Goal: Task Accomplishment & Management: Use online tool/utility

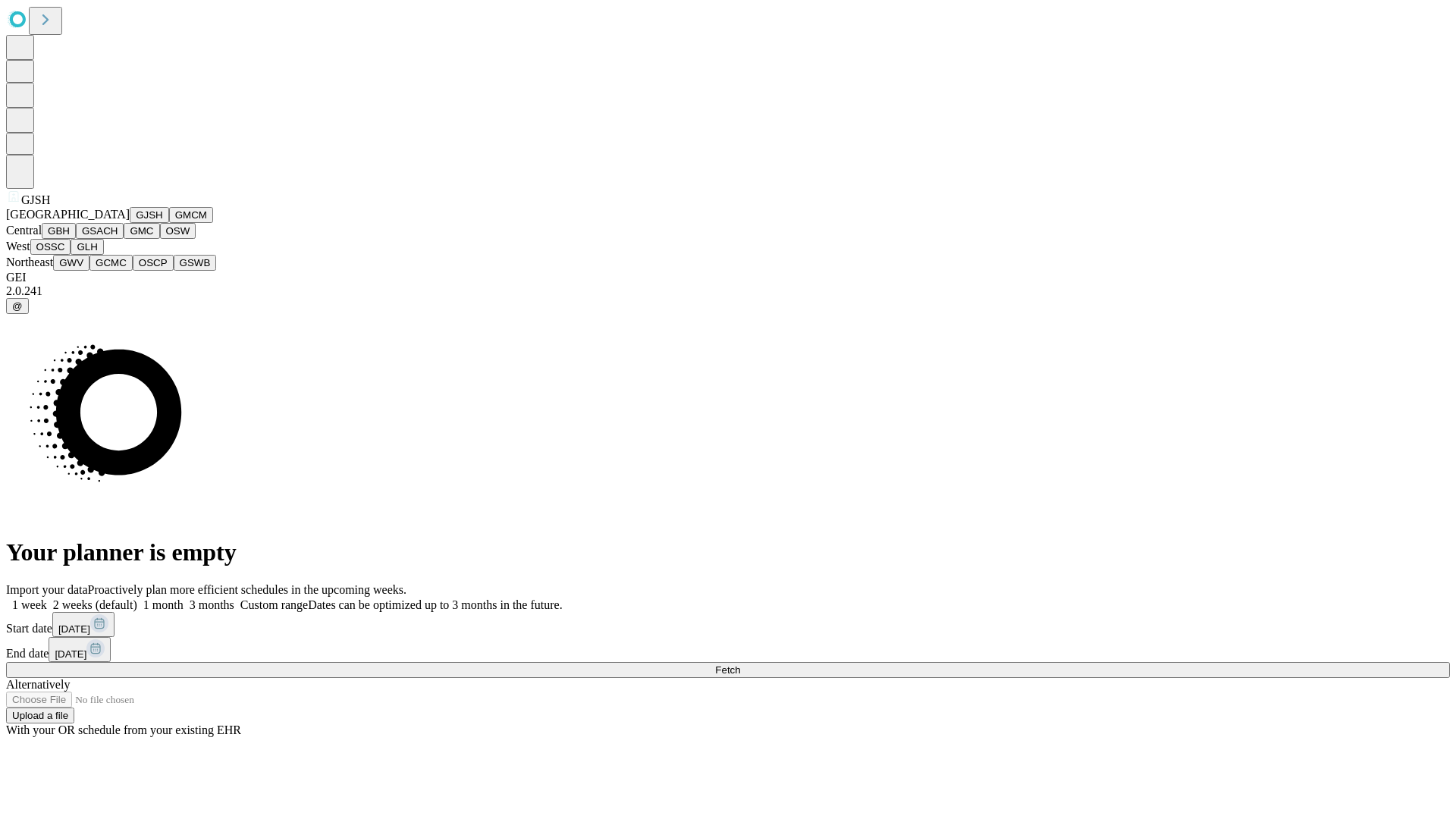
click at [129, 222] on button "GJSH" at bounding box center [149, 215] width 39 height 16
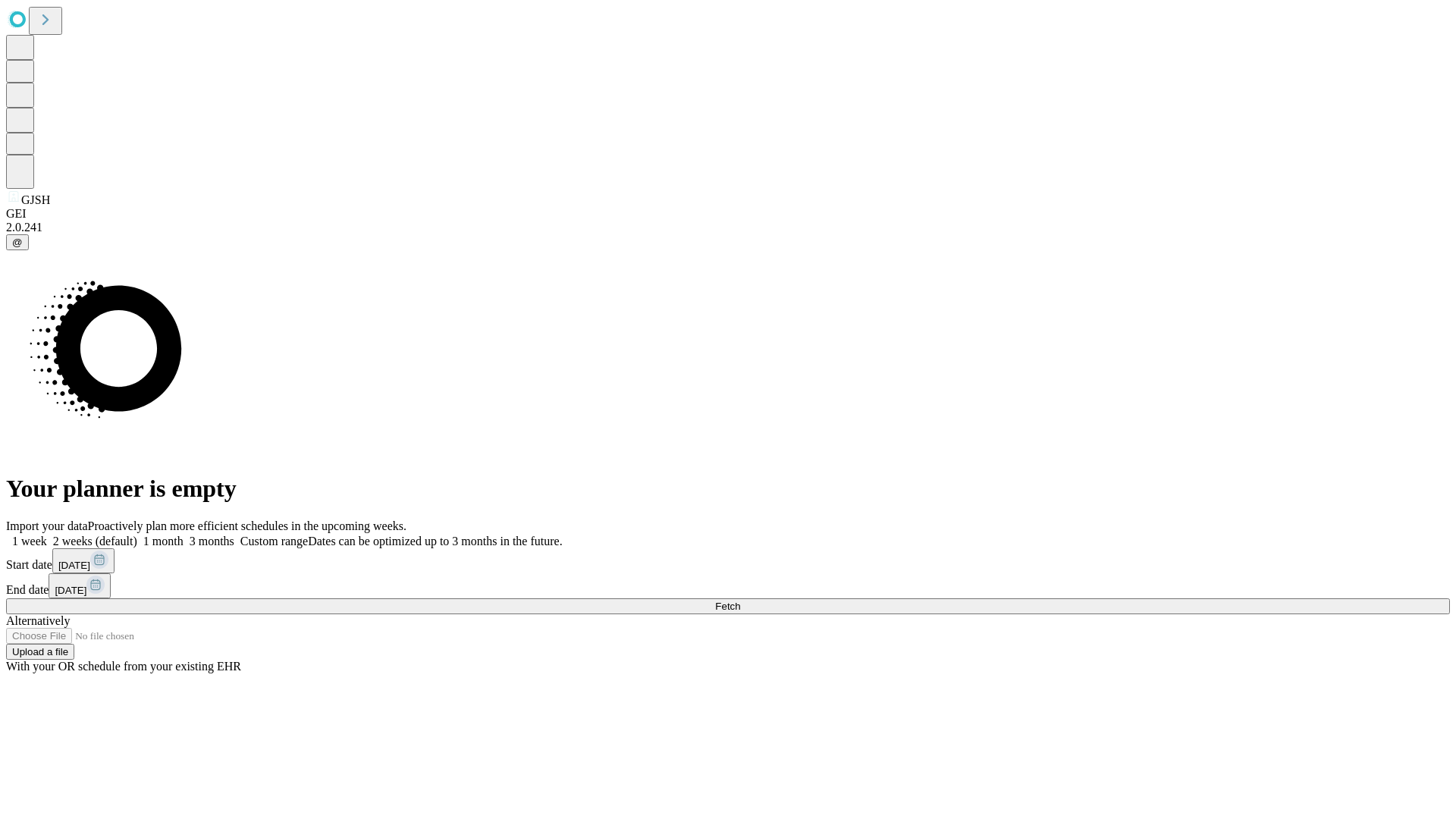
click at [137, 534] on label "2 weeks (default)" at bounding box center [92, 540] width 90 height 13
click at [740, 601] on span "Fetch" at bounding box center [728, 606] width 25 height 12
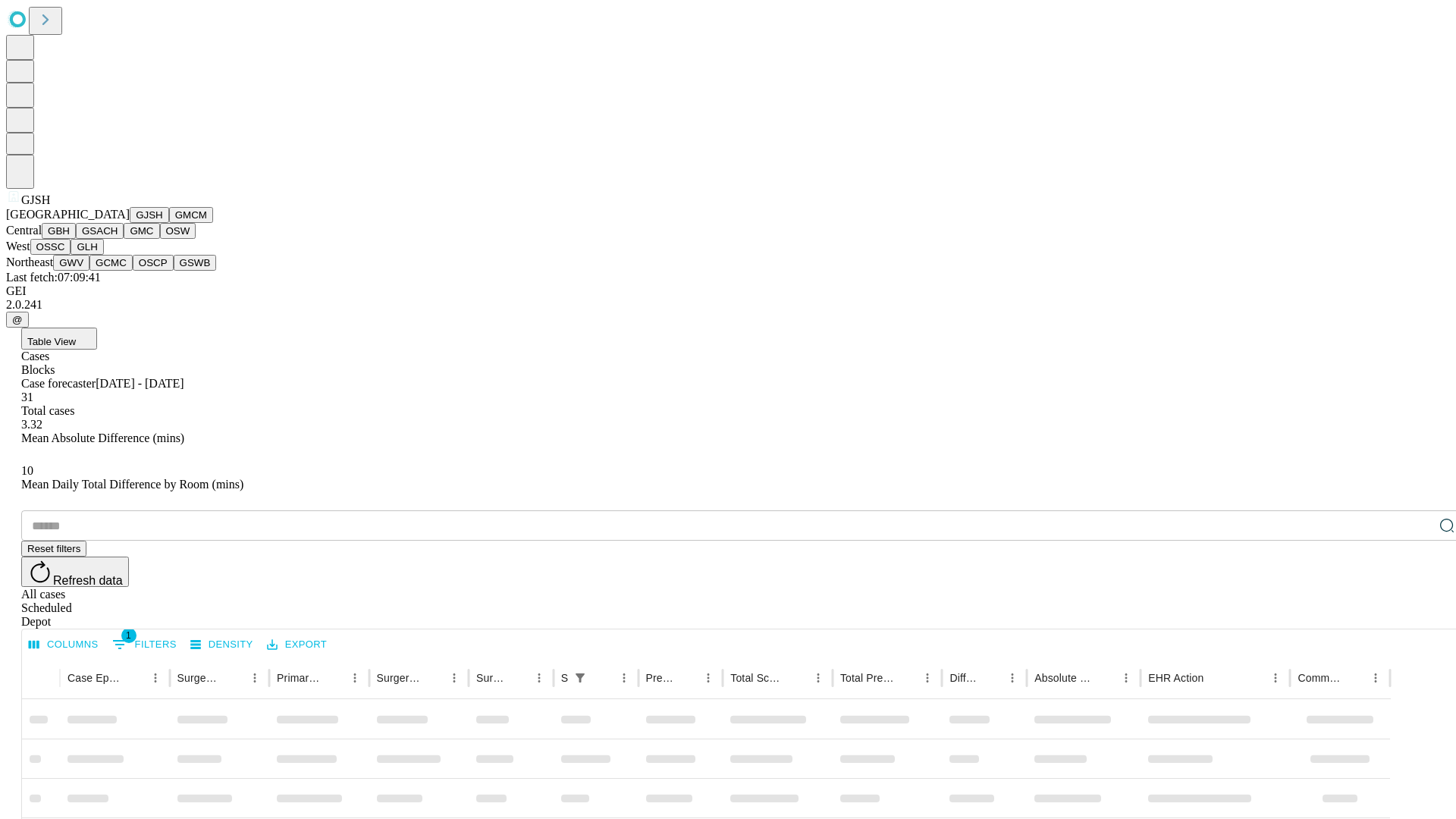
click at [170, 222] on button "GMCM" at bounding box center [191, 215] width 44 height 16
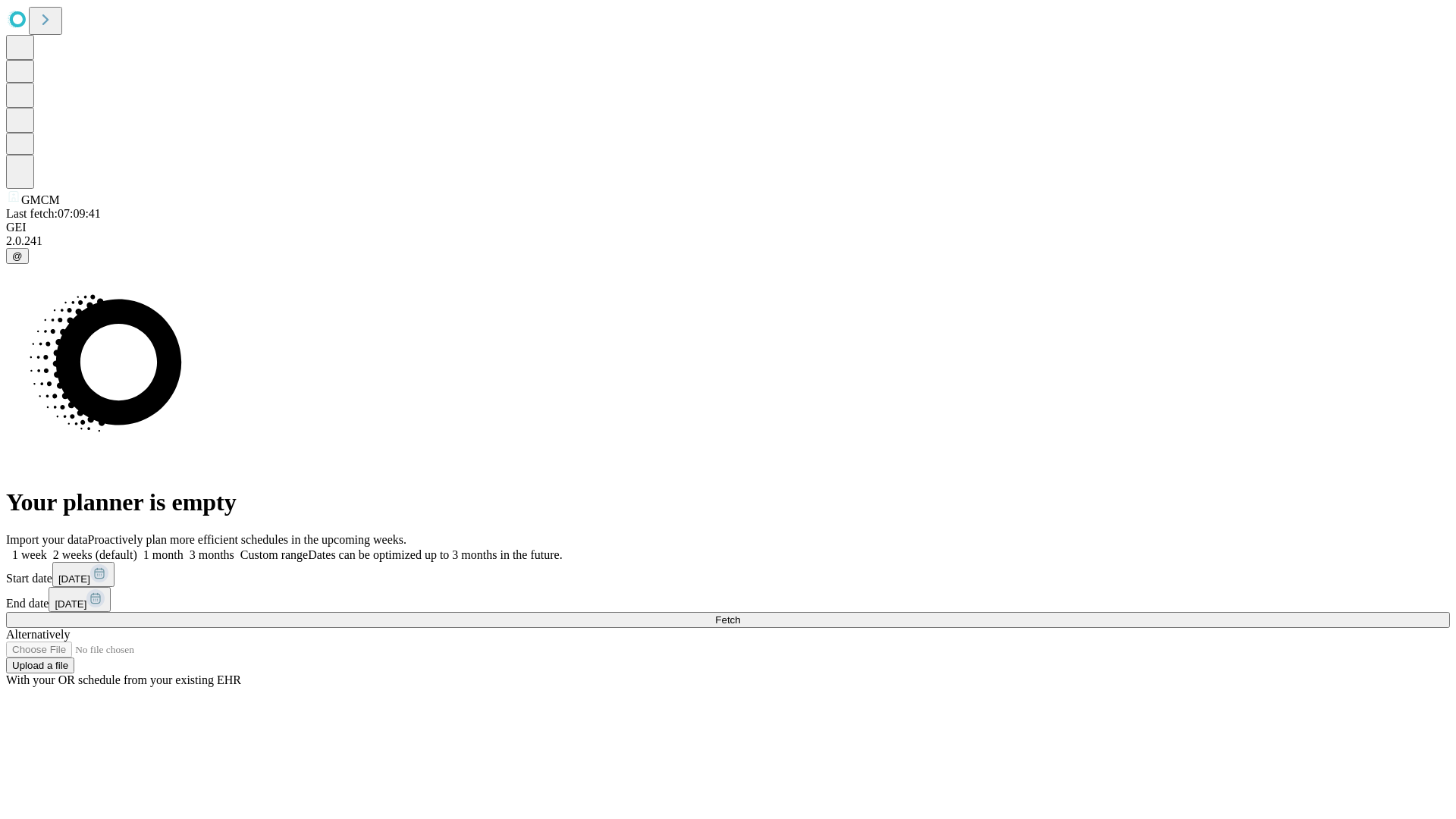
click at [137, 548] on label "2 weeks (default)" at bounding box center [92, 554] width 90 height 13
click at [740, 614] on span "Fetch" at bounding box center [728, 620] width 25 height 12
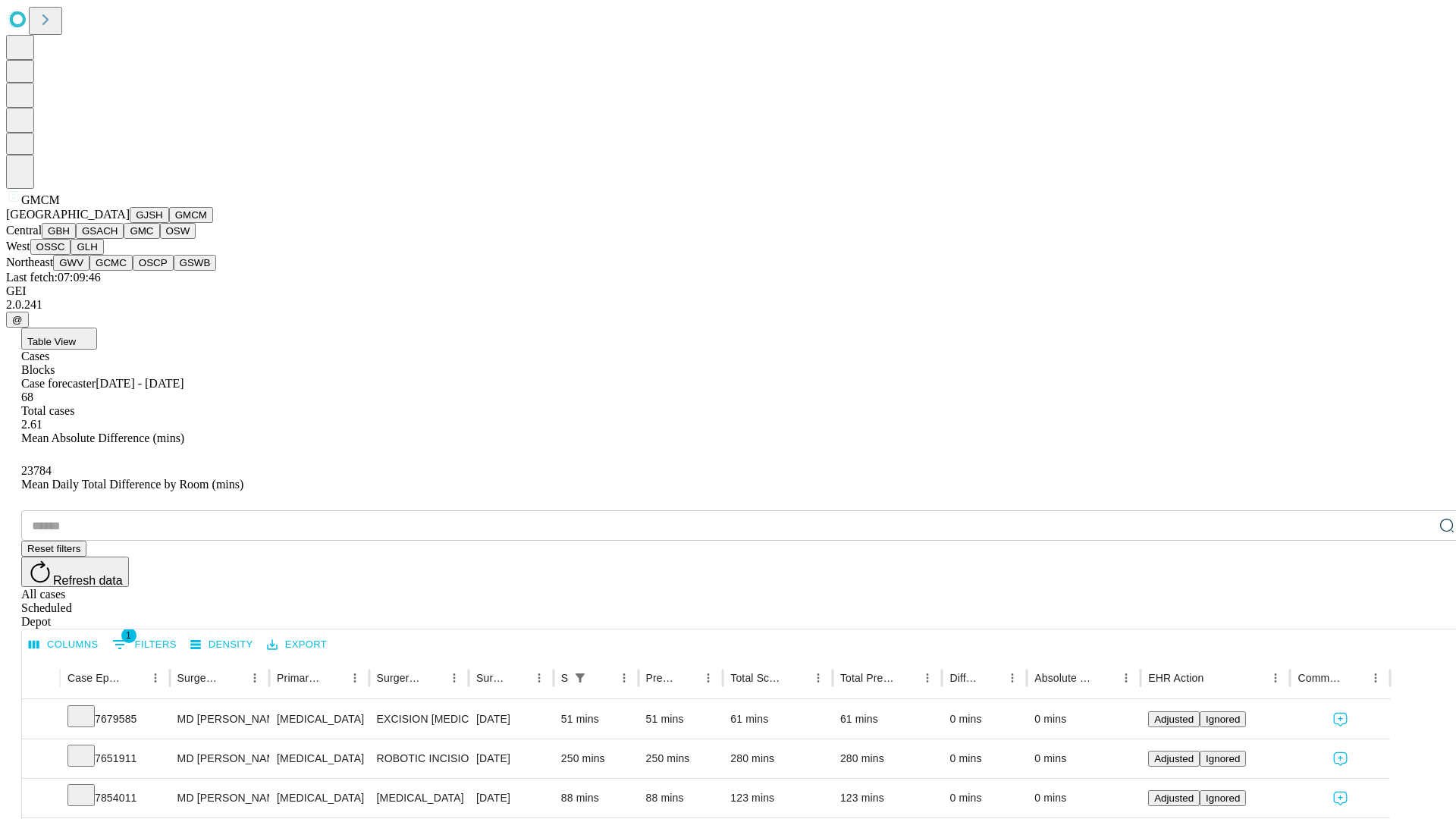
click at [75, 239] on button "GBH" at bounding box center [59, 230] width 34 height 16
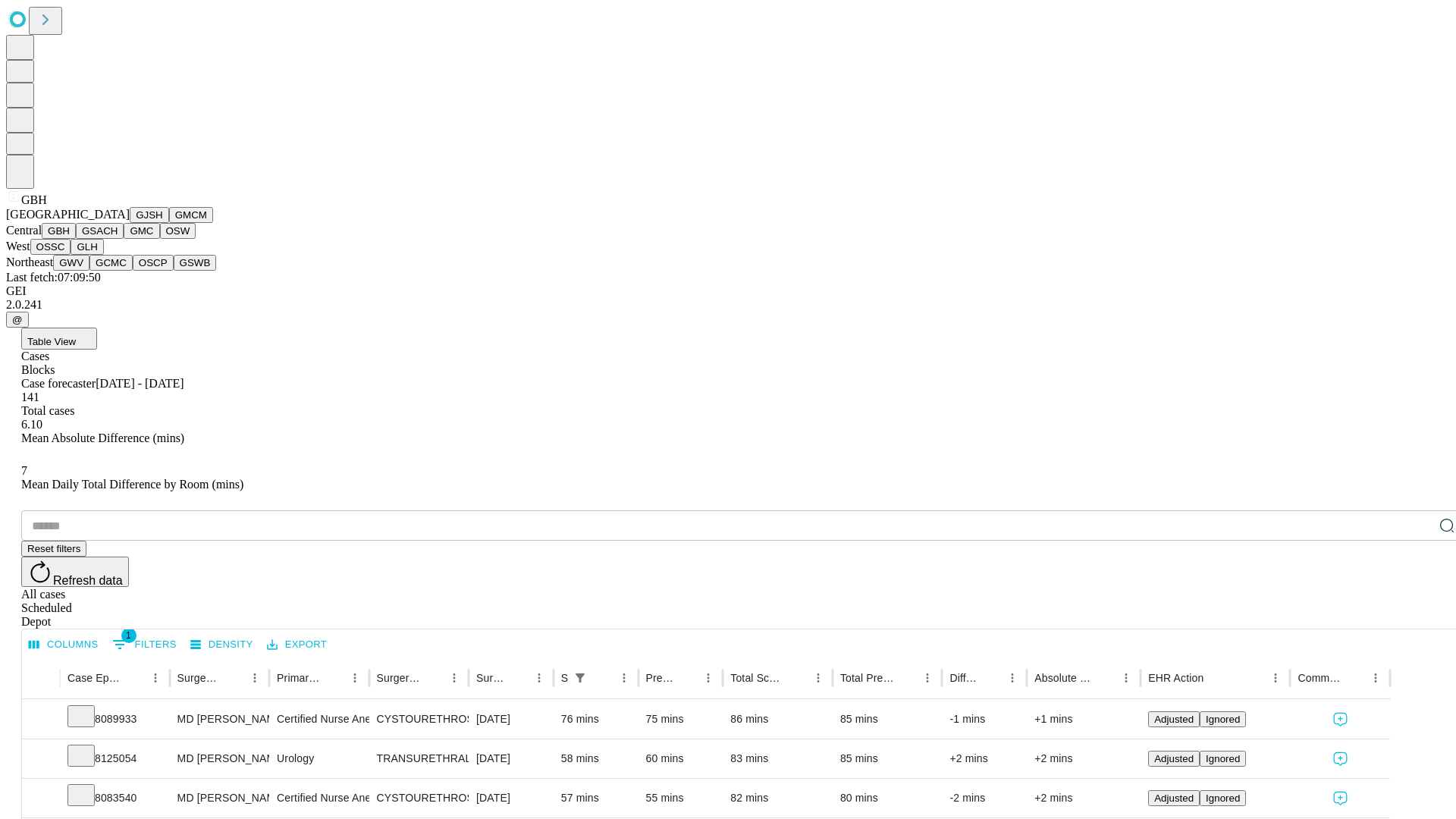
click at [118, 239] on button "GSACH" at bounding box center [99, 230] width 48 height 16
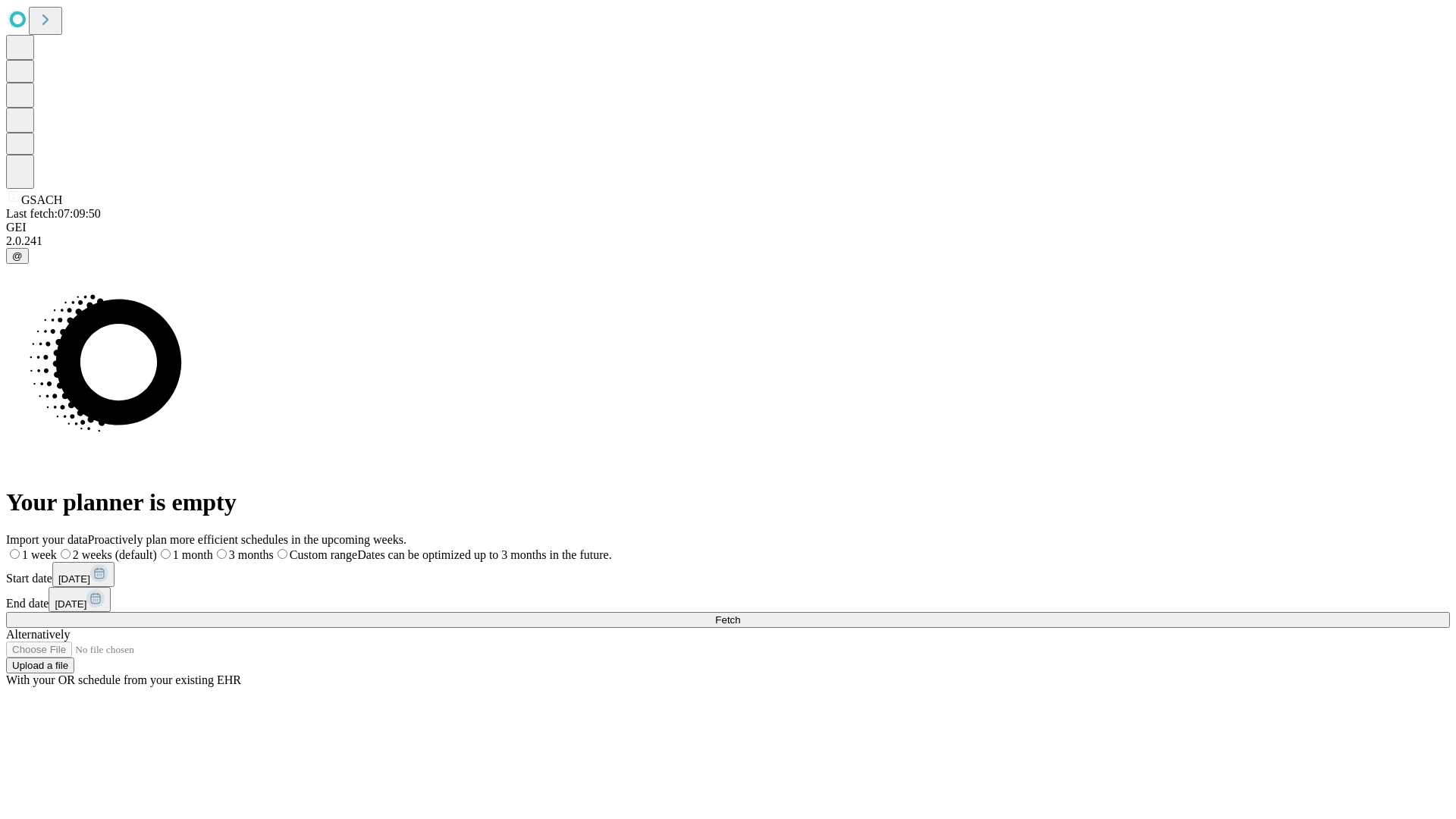
click at [157, 548] on label "2 weeks (default)" at bounding box center [107, 554] width 100 height 13
click at [740, 614] on span "Fetch" at bounding box center [728, 620] width 25 height 12
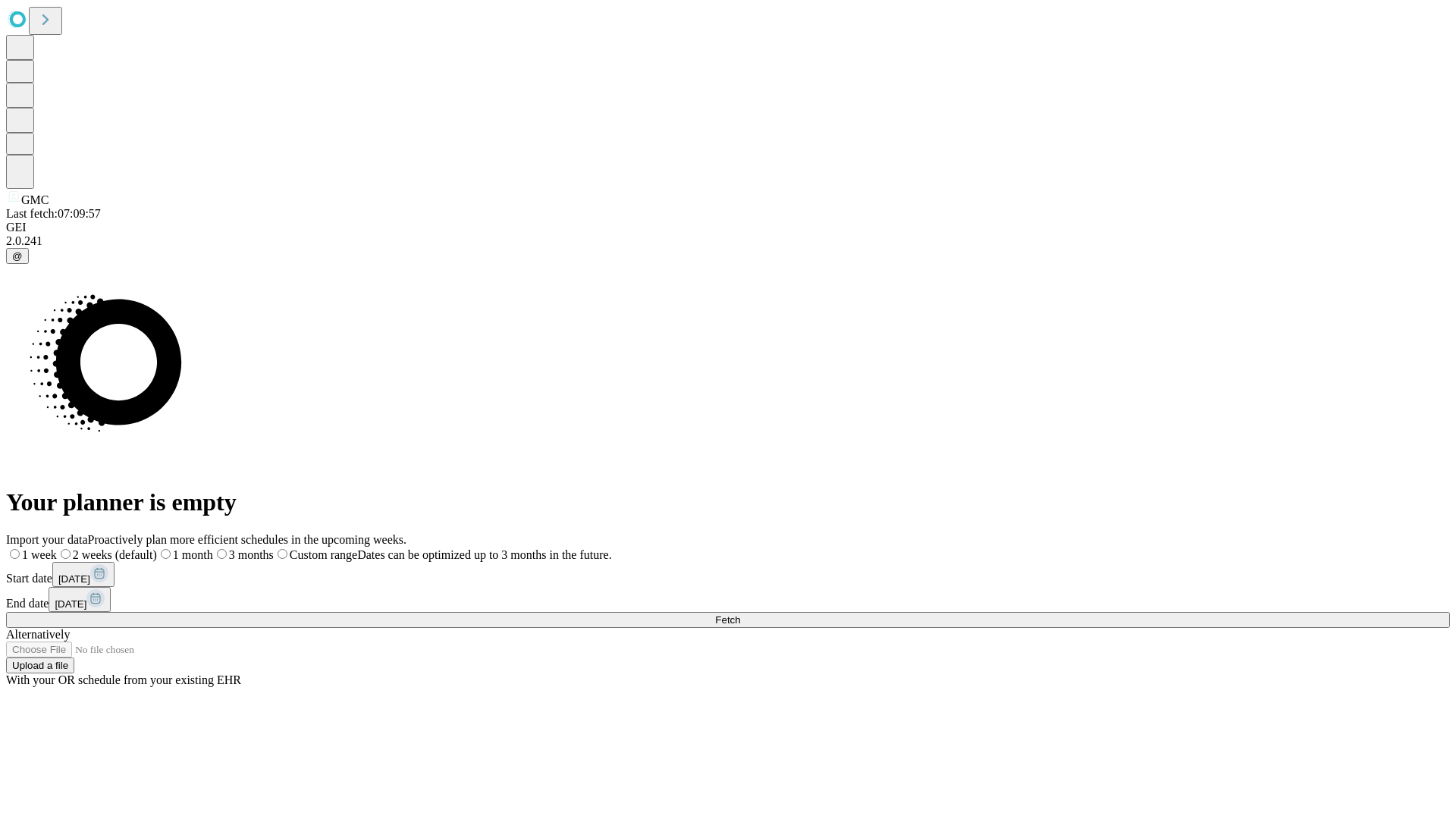
click at [157, 548] on label "2 weeks (default)" at bounding box center [107, 554] width 100 height 13
click at [740, 614] on span "Fetch" at bounding box center [728, 620] width 25 height 12
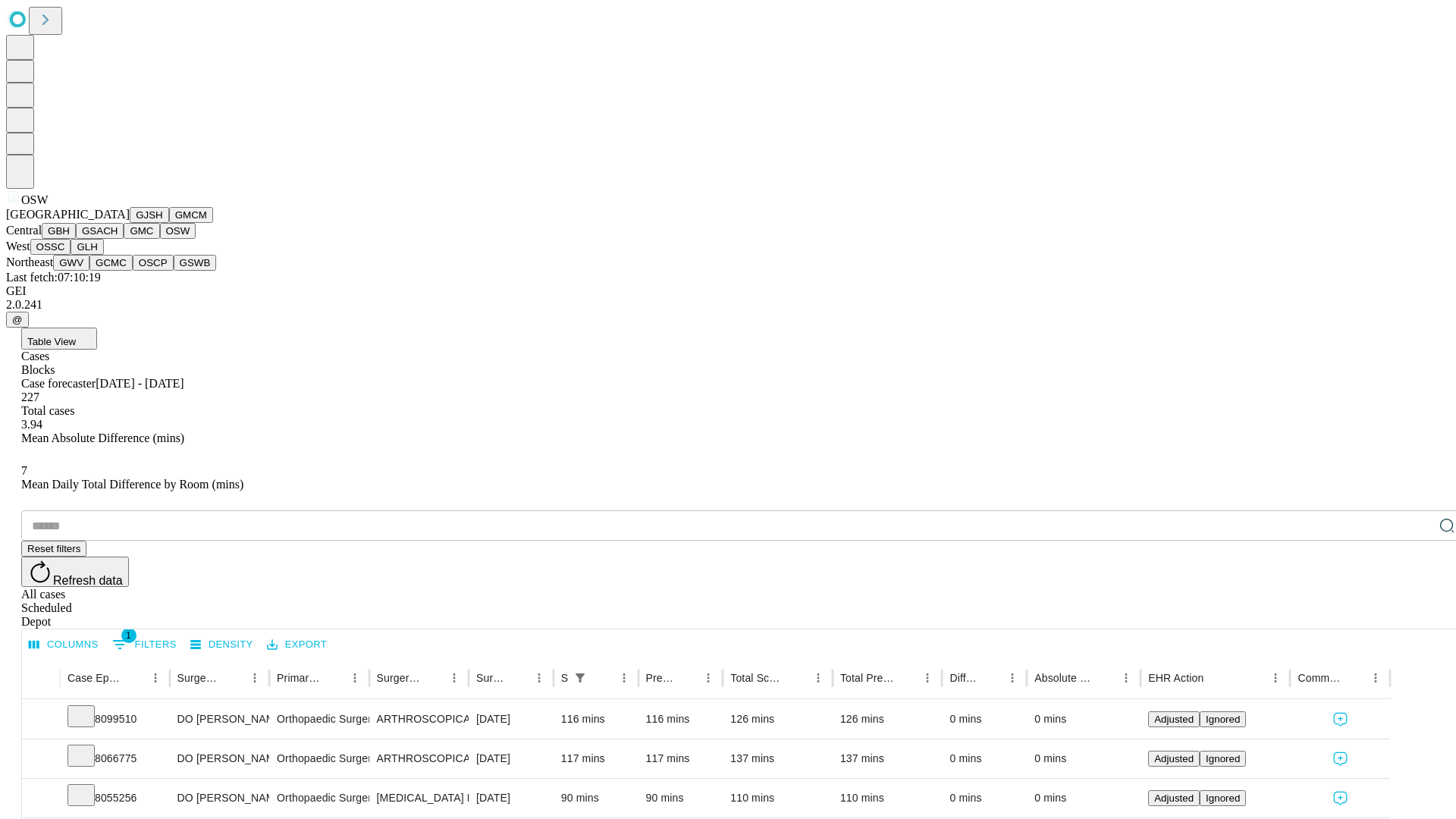
click at [72, 255] on button "OSSC" at bounding box center [51, 247] width 41 height 16
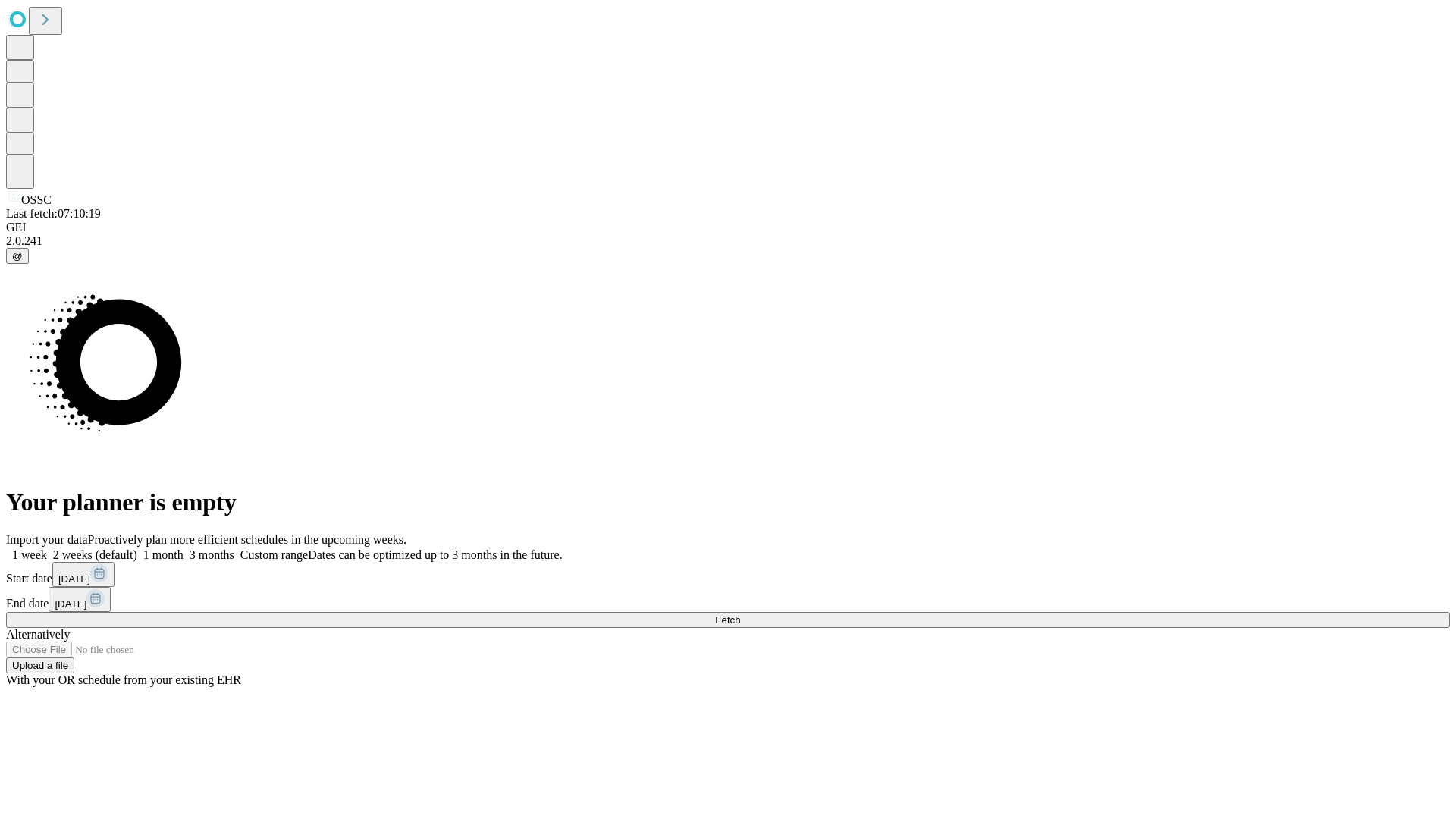
click at [137, 548] on label "2 weeks (default)" at bounding box center [92, 554] width 90 height 13
click at [740, 614] on span "Fetch" at bounding box center [728, 620] width 25 height 12
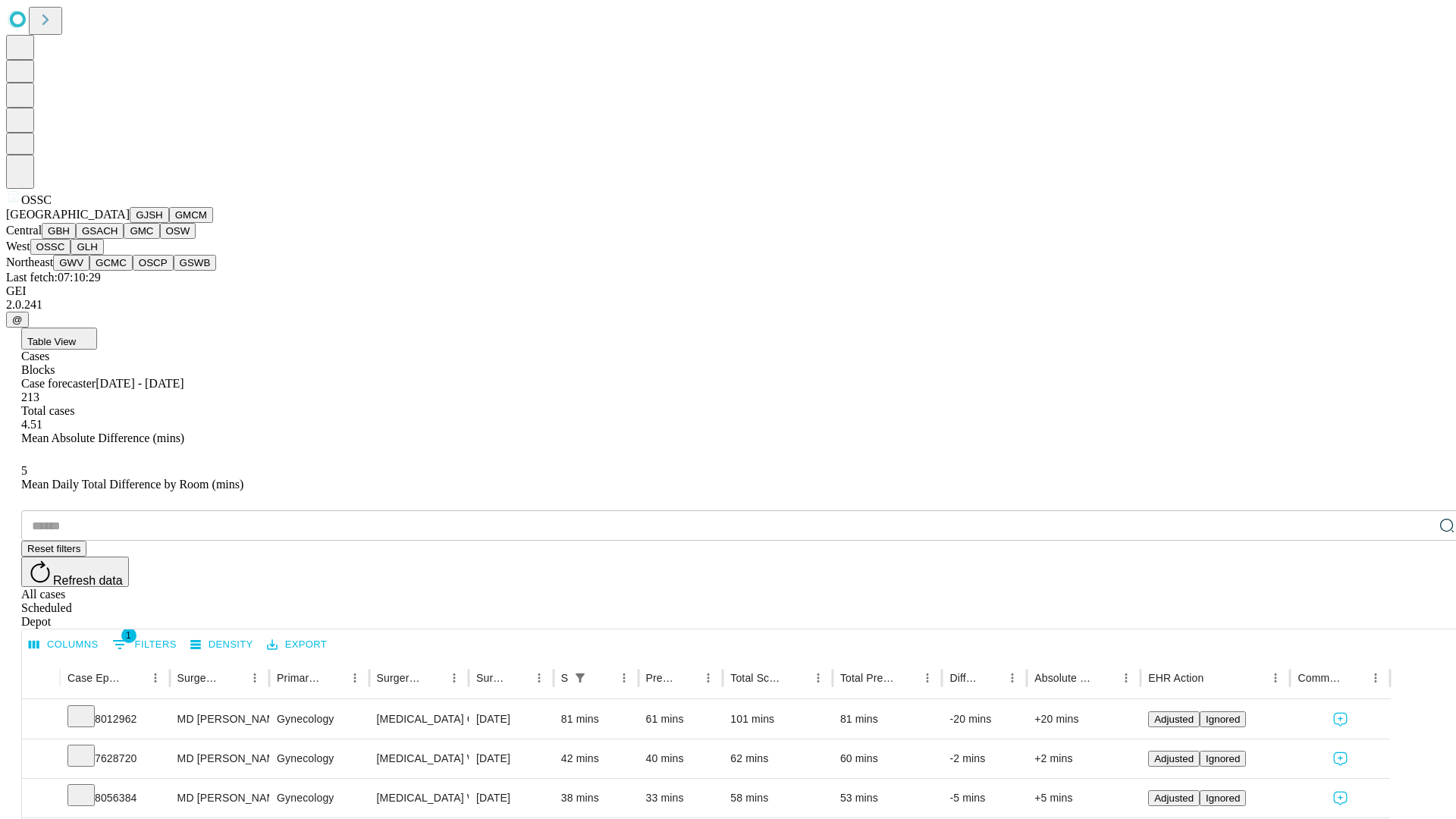
click at [103, 255] on button "GLH" at bounding box center [86, 247] width 32 height 16
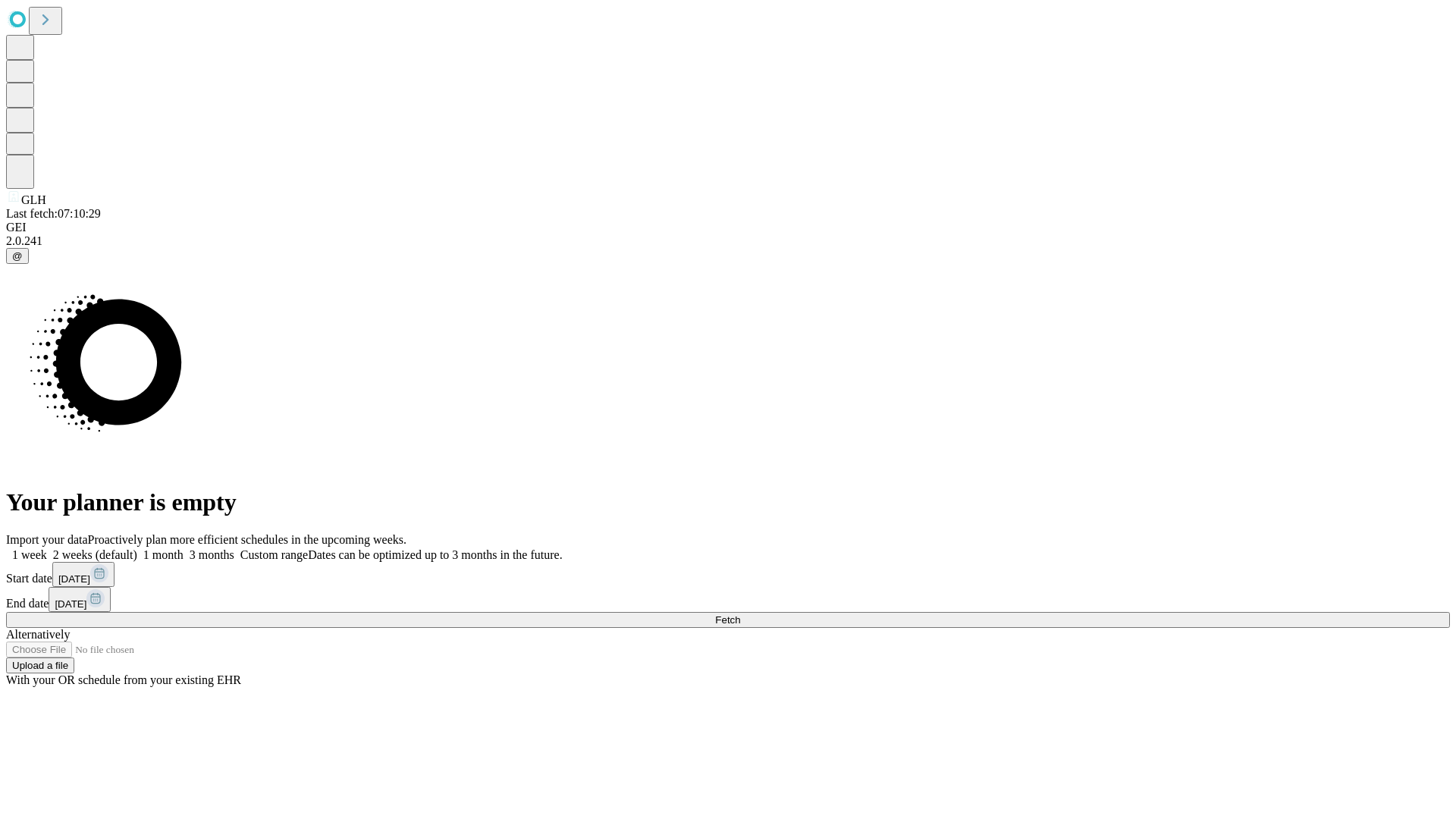
click at [137, 548] on label "2 weeks (default)" at bounding box center [92, 554] width 90 height 13
click at [740, 614] on span "Fetch" at bounding box center [728, 620] width 25 height 12
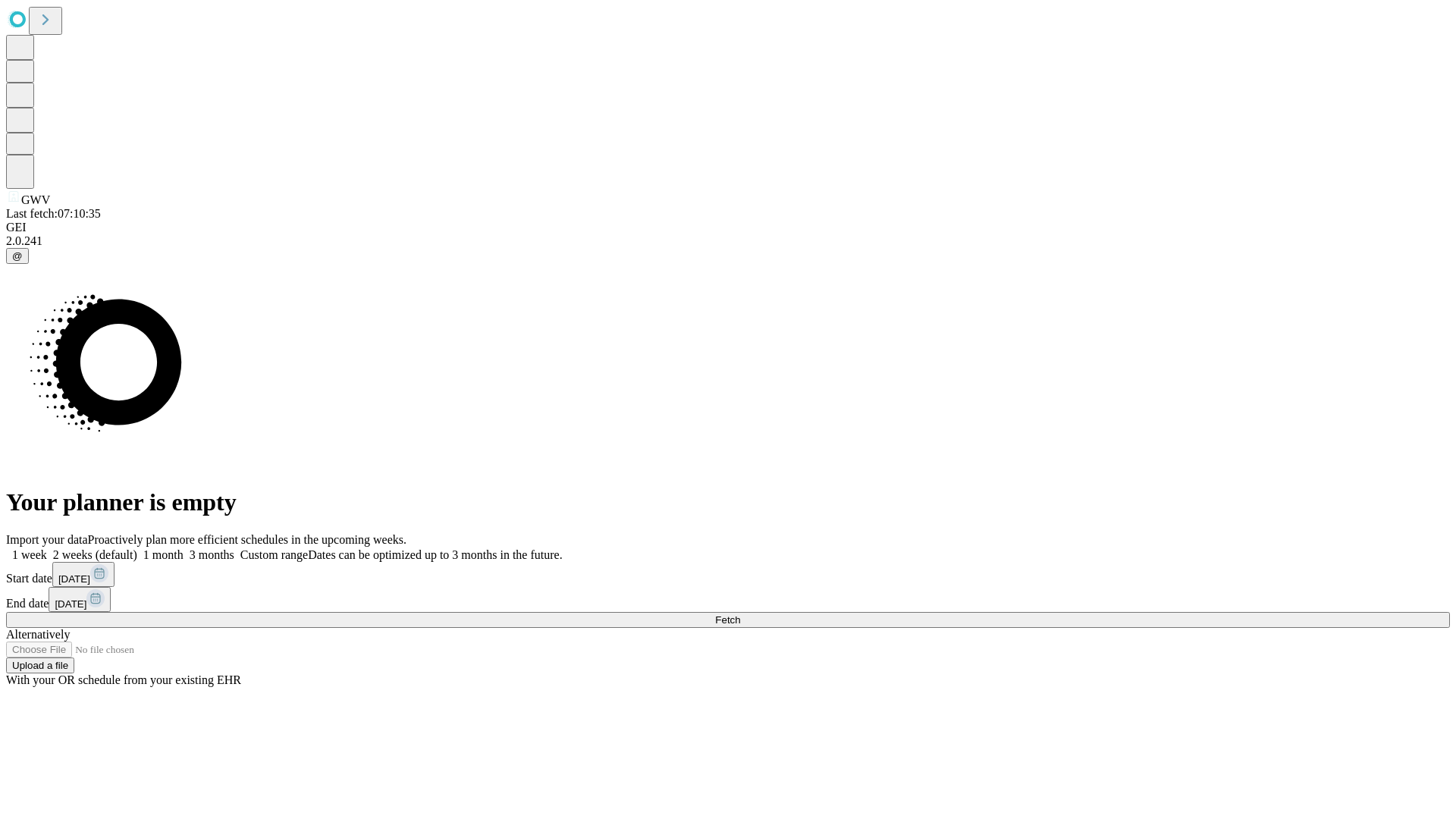
click at [137, 548] on label "2 weeks (default)" at bounding box center [92, 554] width 90 height 13
click at [740, 614] on span "Fetch" at bounding box center [728, 620] width 25 height 12
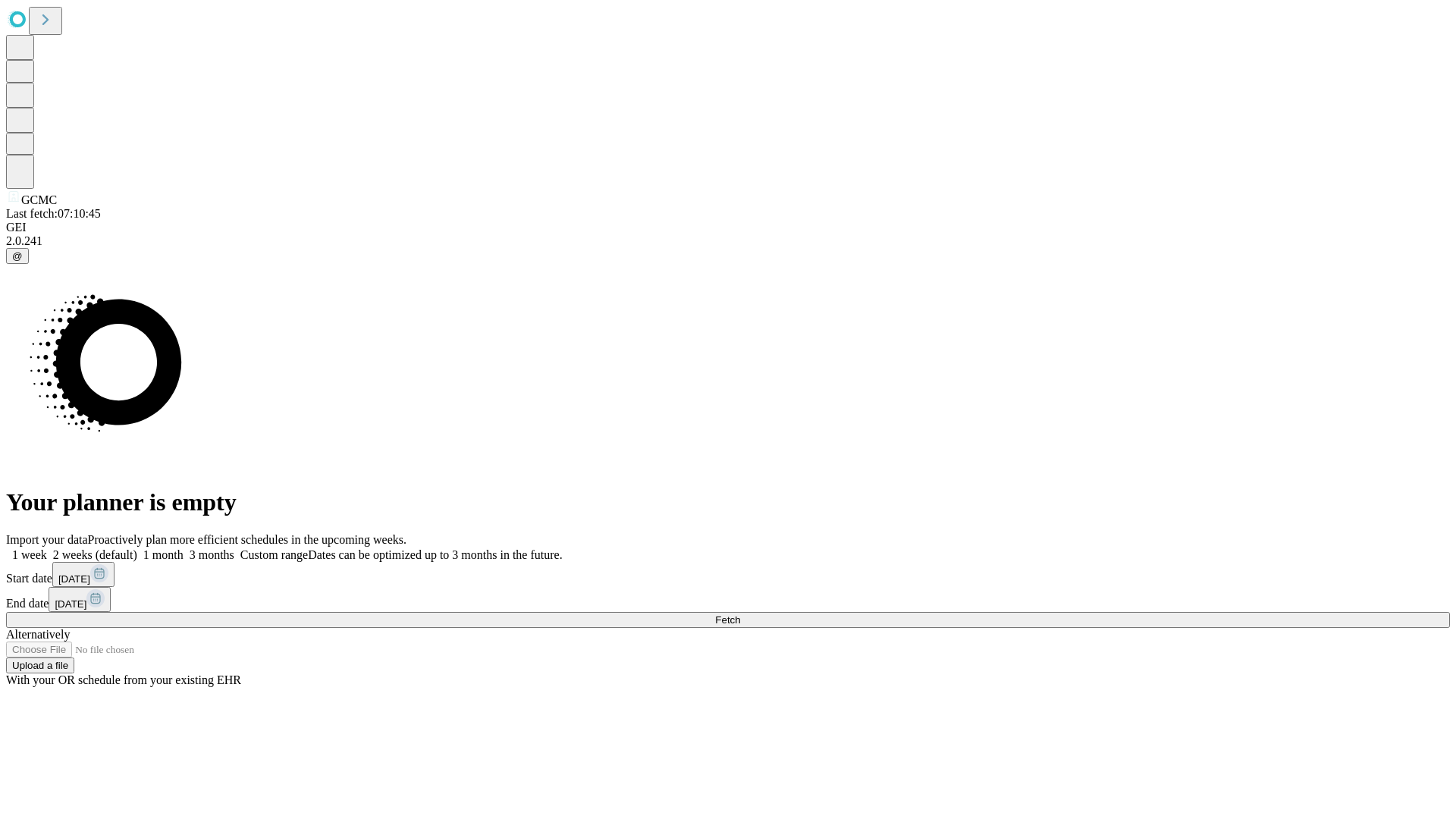
click at [740, 614] on span "Fetch" at bounding box center [728, 620] width 25 height 12
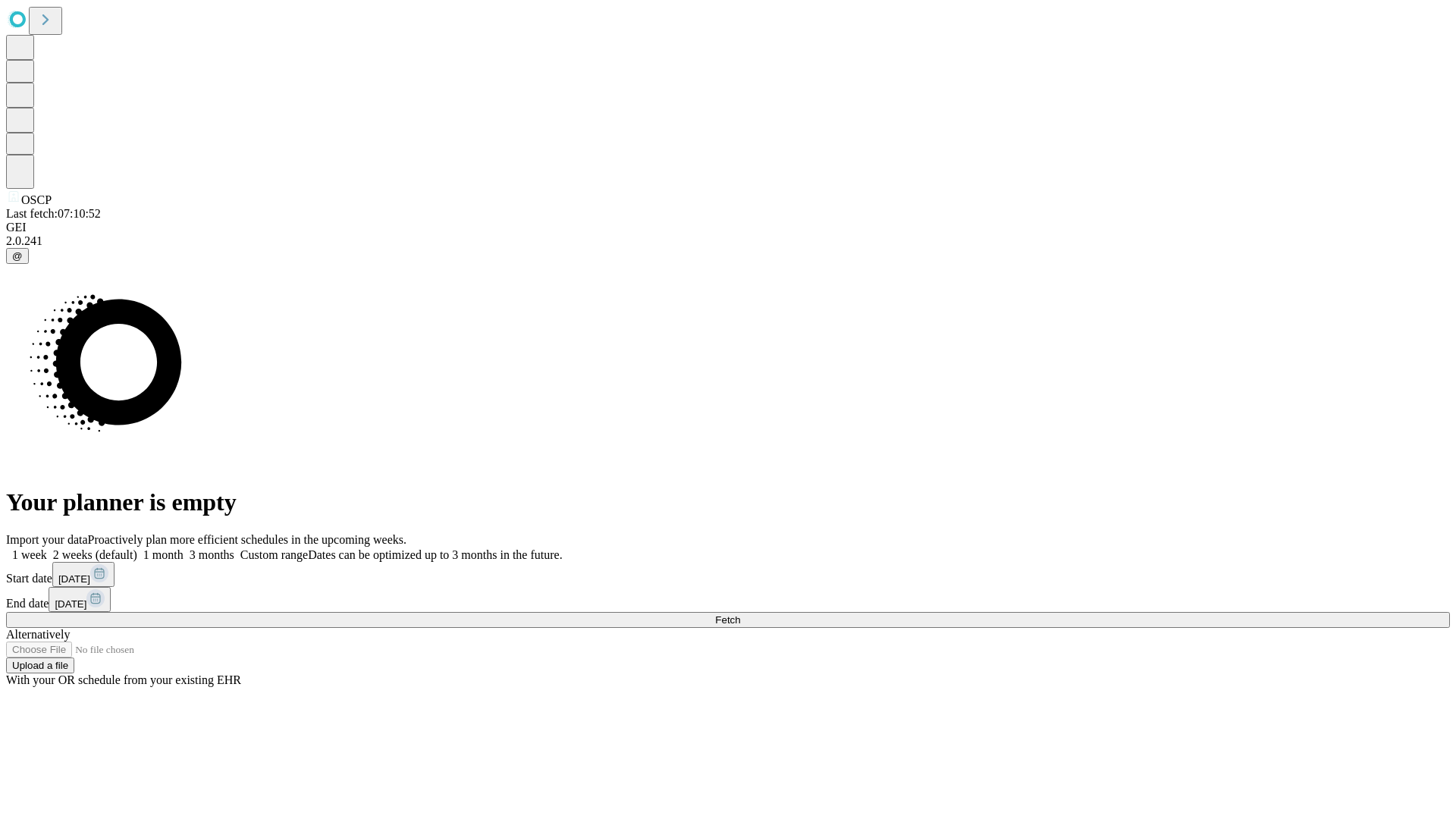
click at [137, 548] on label "2 weeks (default)" at bounding box center [92, 554] width 90 height 13
click at [740, 614] on span "Fetch" at bounding box center [728, 620] width 25 height 12
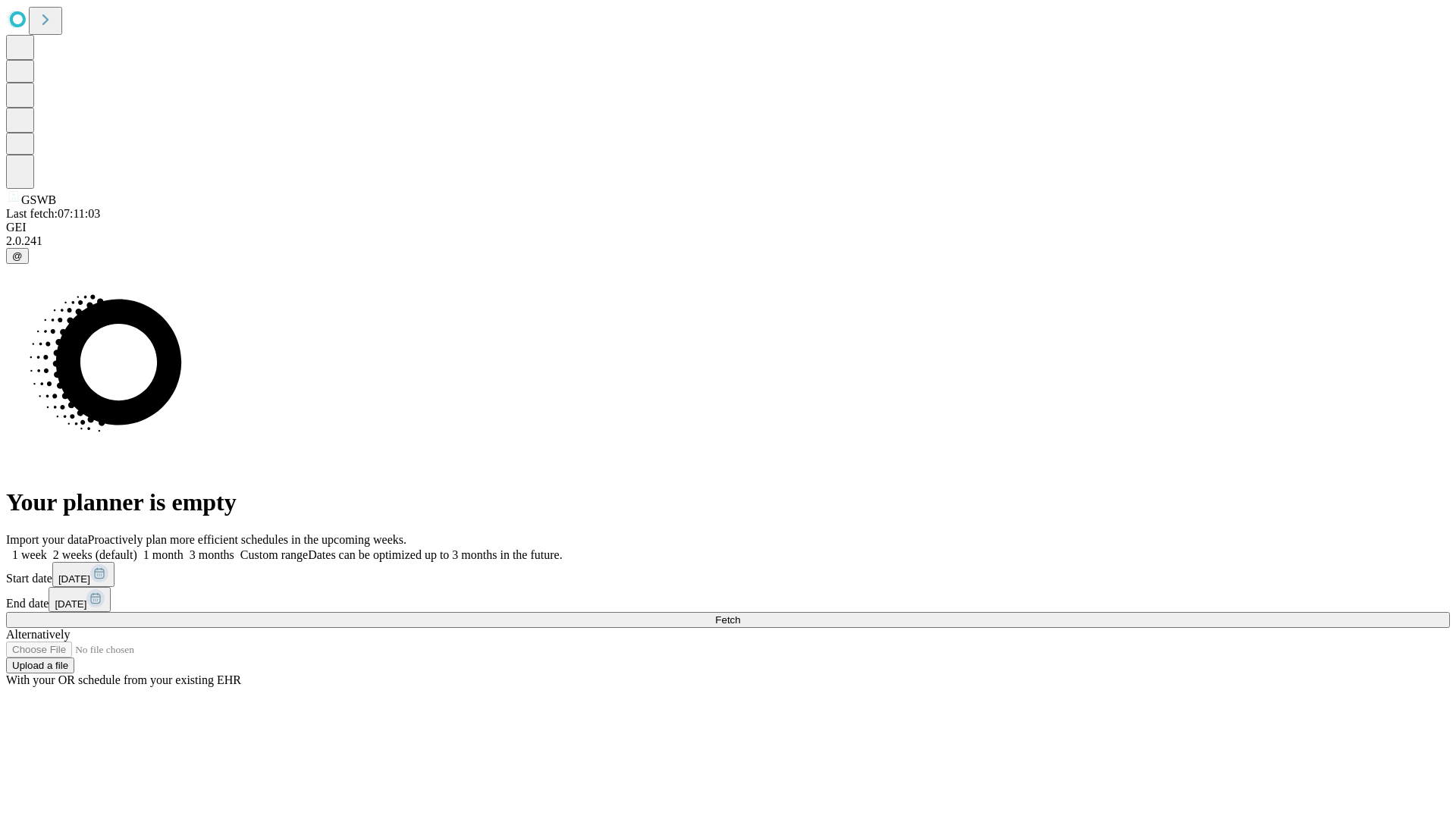
click at [740, 614] on span "Fetch" at bounding box center [728, 620] width 25 height 12
